Goal: Check status: Check status

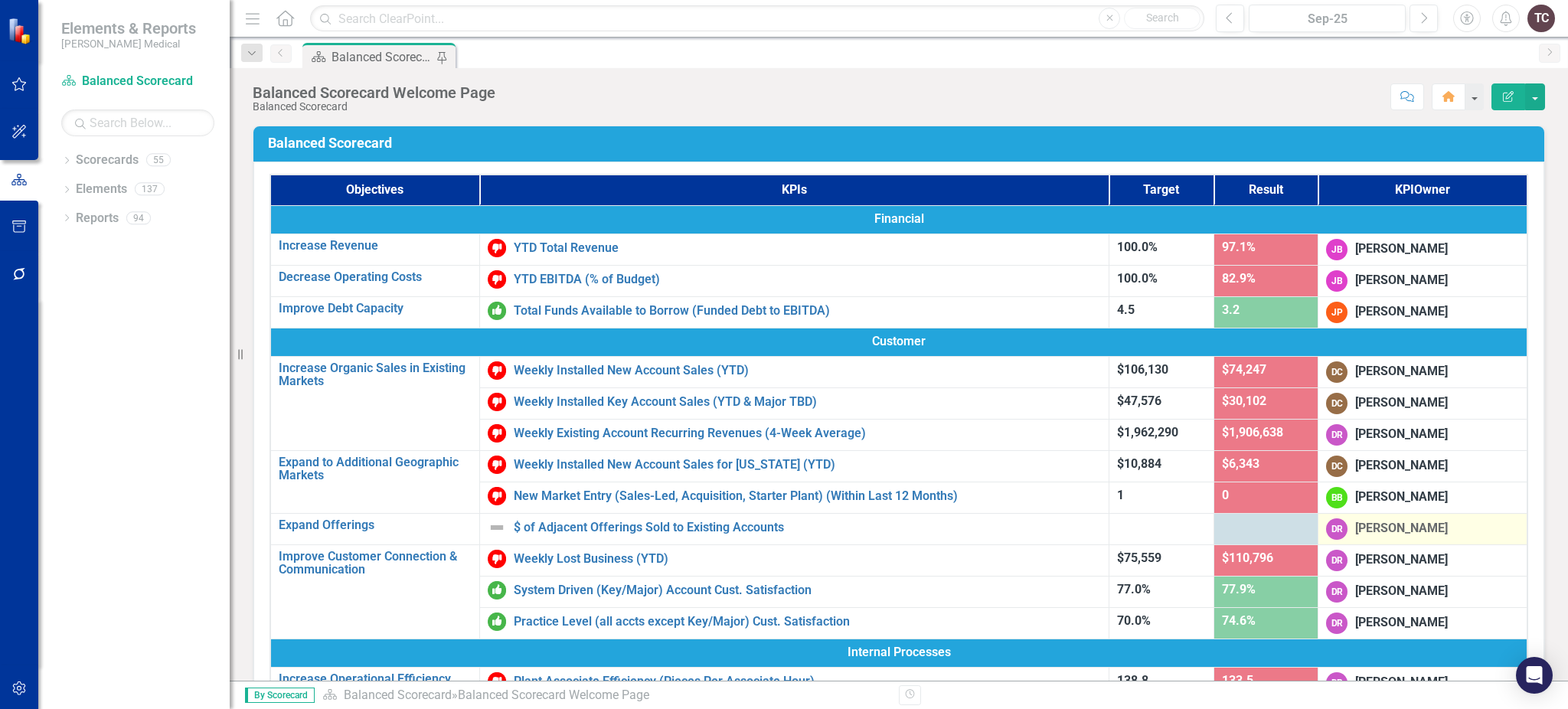
drag, startPoint x: 1479, startPoint y: 402, endPoint x: 1477, endPoint y: 525, distance: 123.0
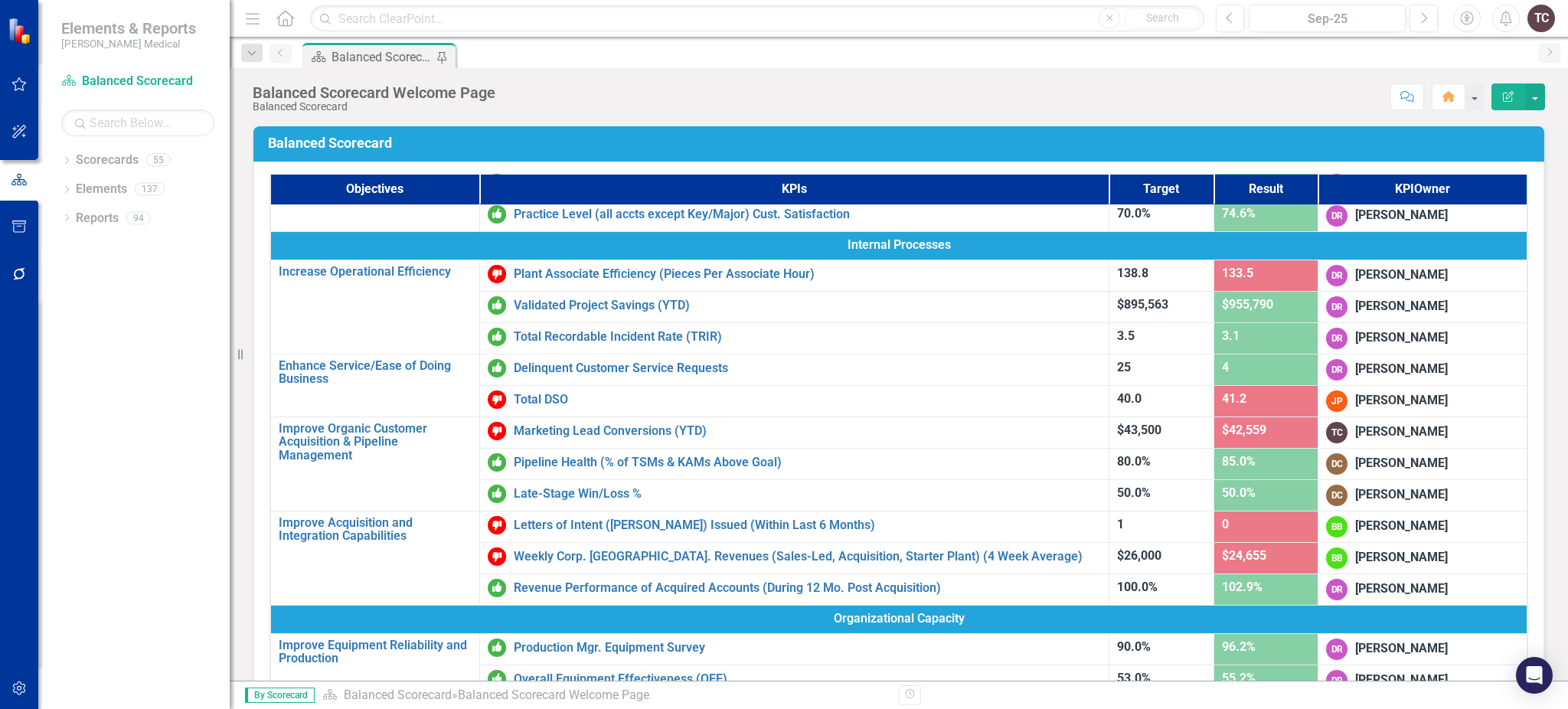
scroll to position [409, 0]
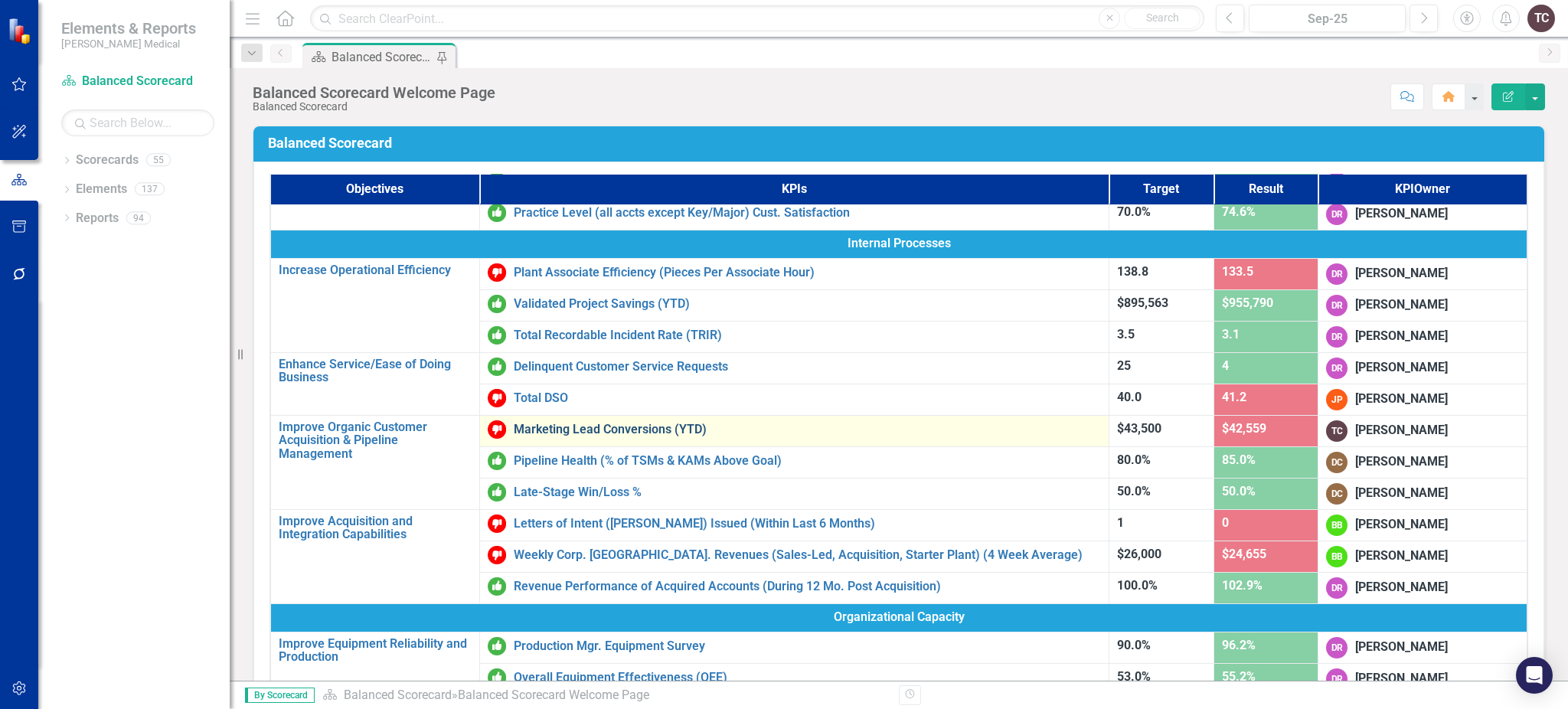
click at [659, 428] on link "Marketing Lead Conversions (YTD)" at bounding box center [808, 430] width 588 height 14
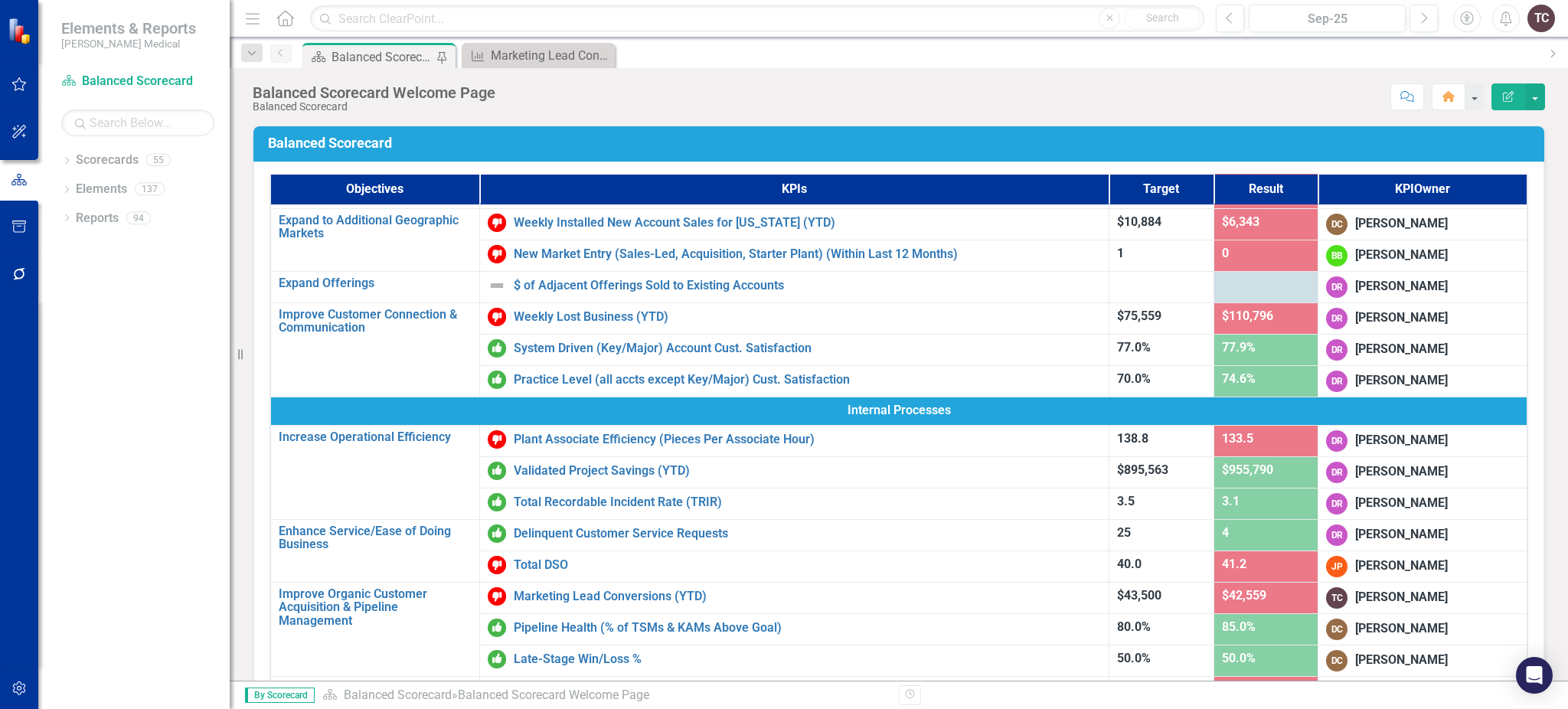
scroll to position [310, 0]
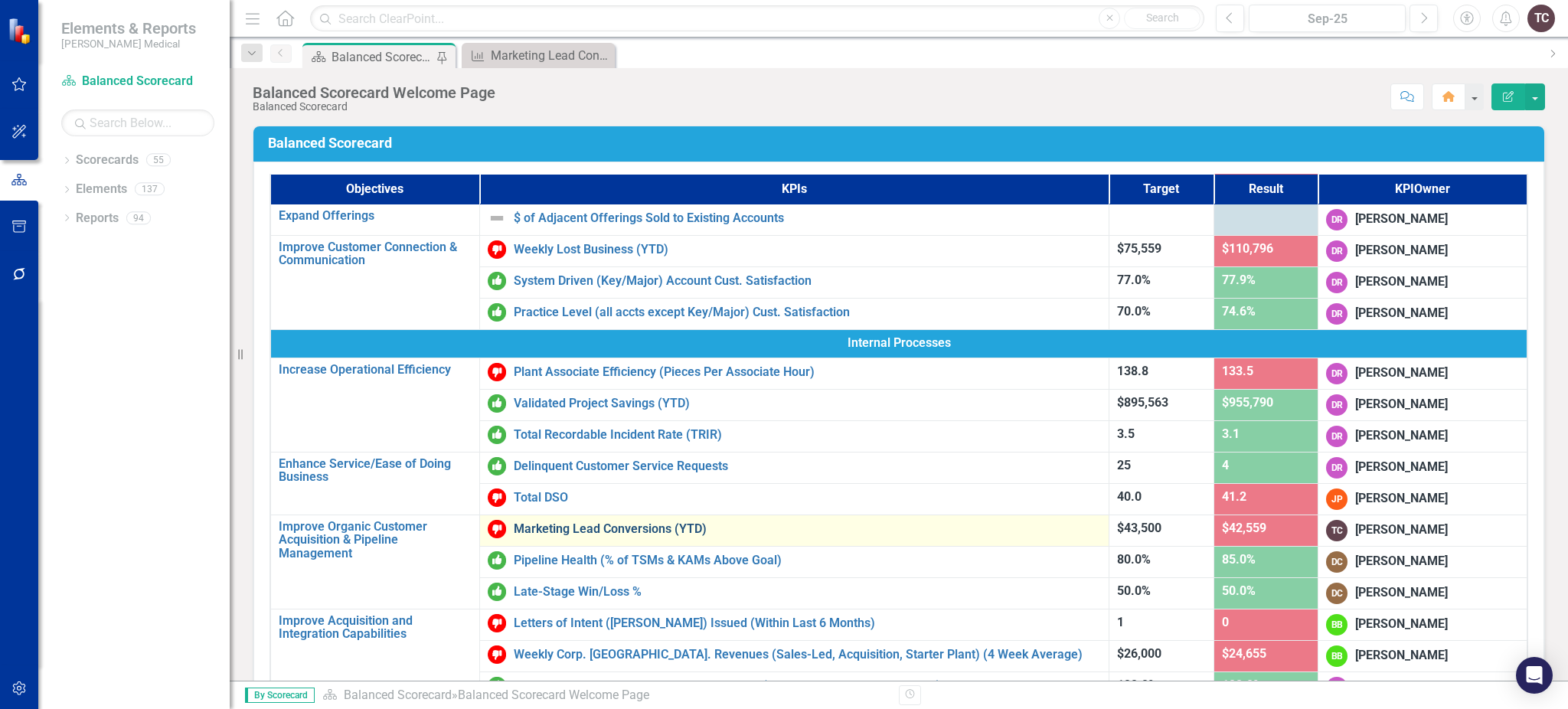
click at [686, 523] on link "Marketing Lead Conversions (YTD)" at bounding box center [808, 529] width 588 height 14
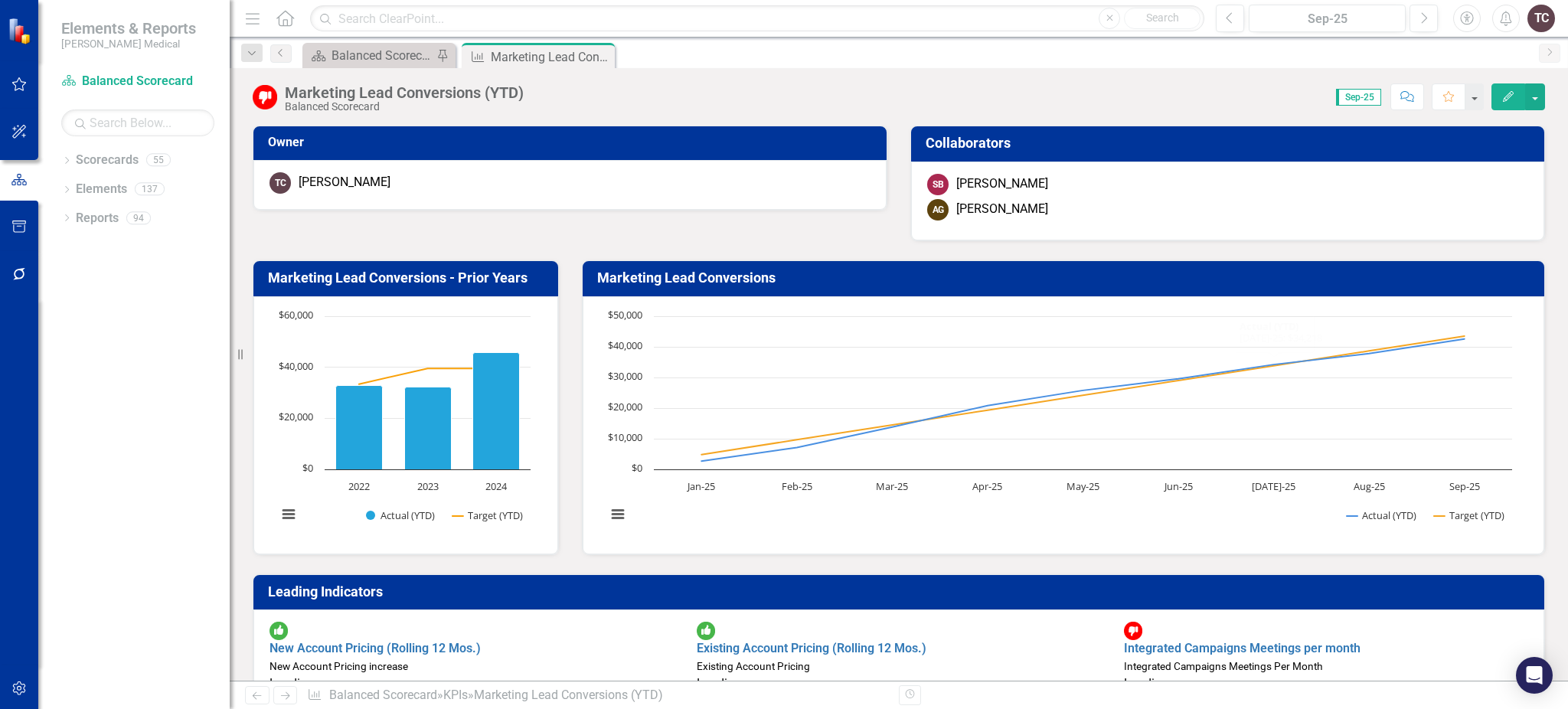
click at [1566, 80] on div "Marketing Lead Conversions (YTD) Balanced Scorecard Score: 0.00 Sep-25 Complete…" at bounding box center [898, 91] width 1338 height 46
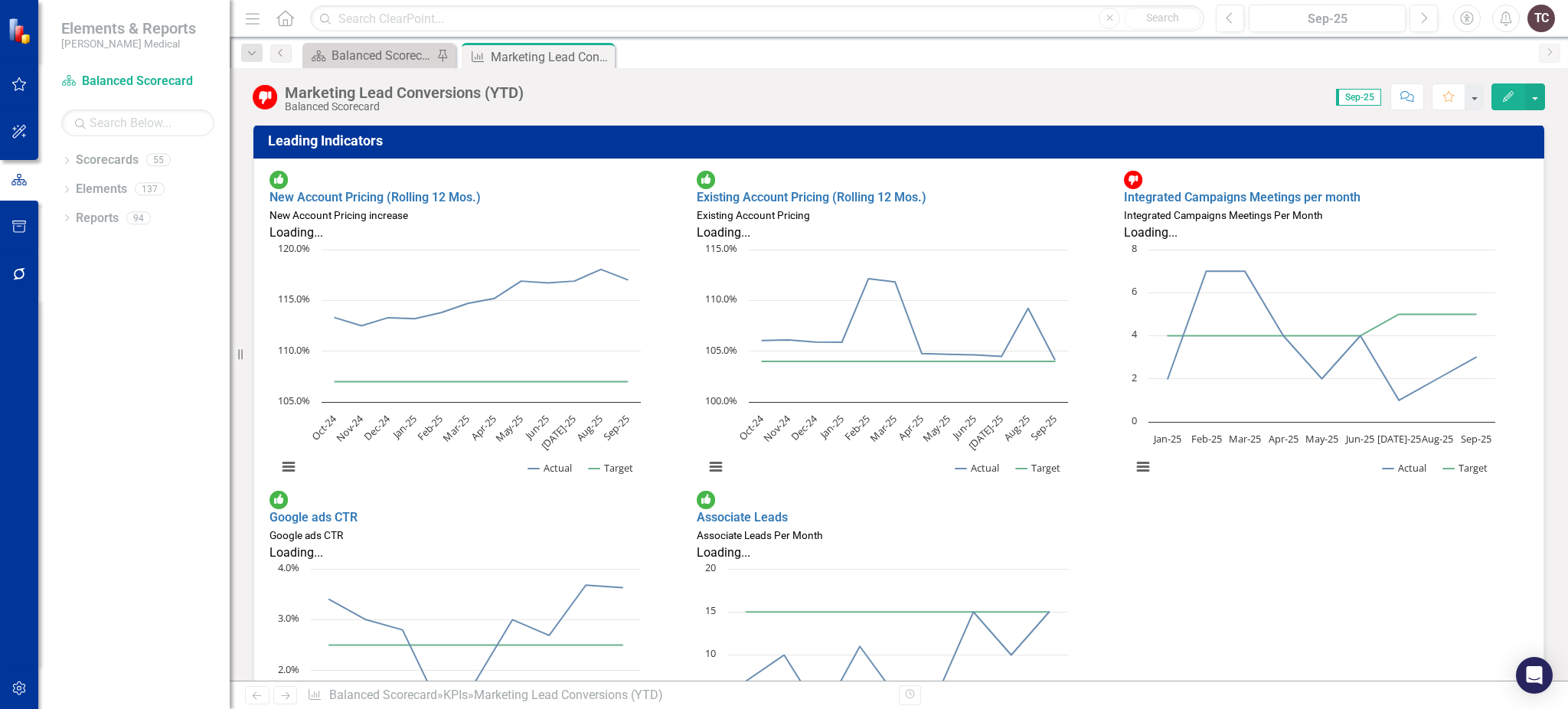
scroll to position [457, 0]
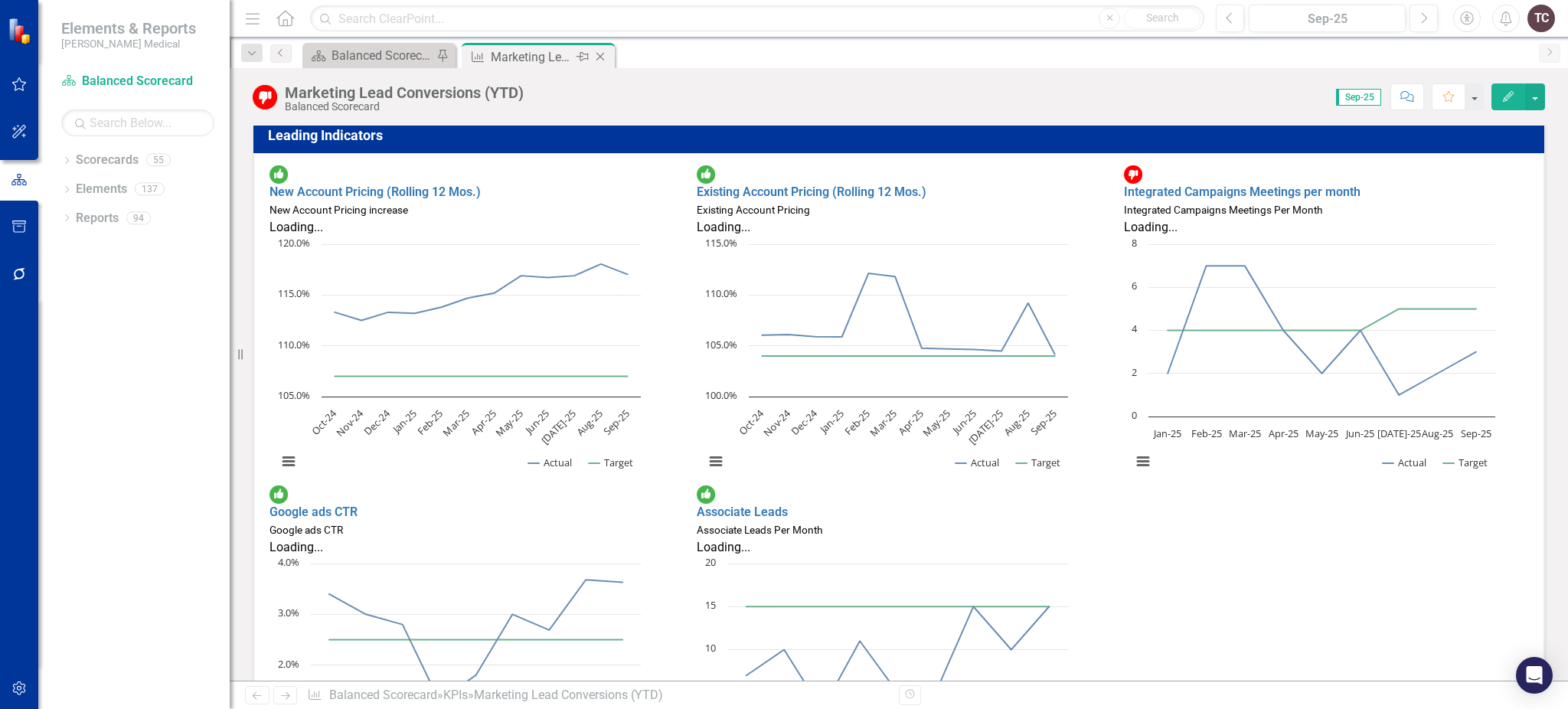
click at [600, 57] on icon at bounding box center [600, 57] width 8 height 8
